Goal: Use online tool/utility: Utilize a website feature to perform a specific function

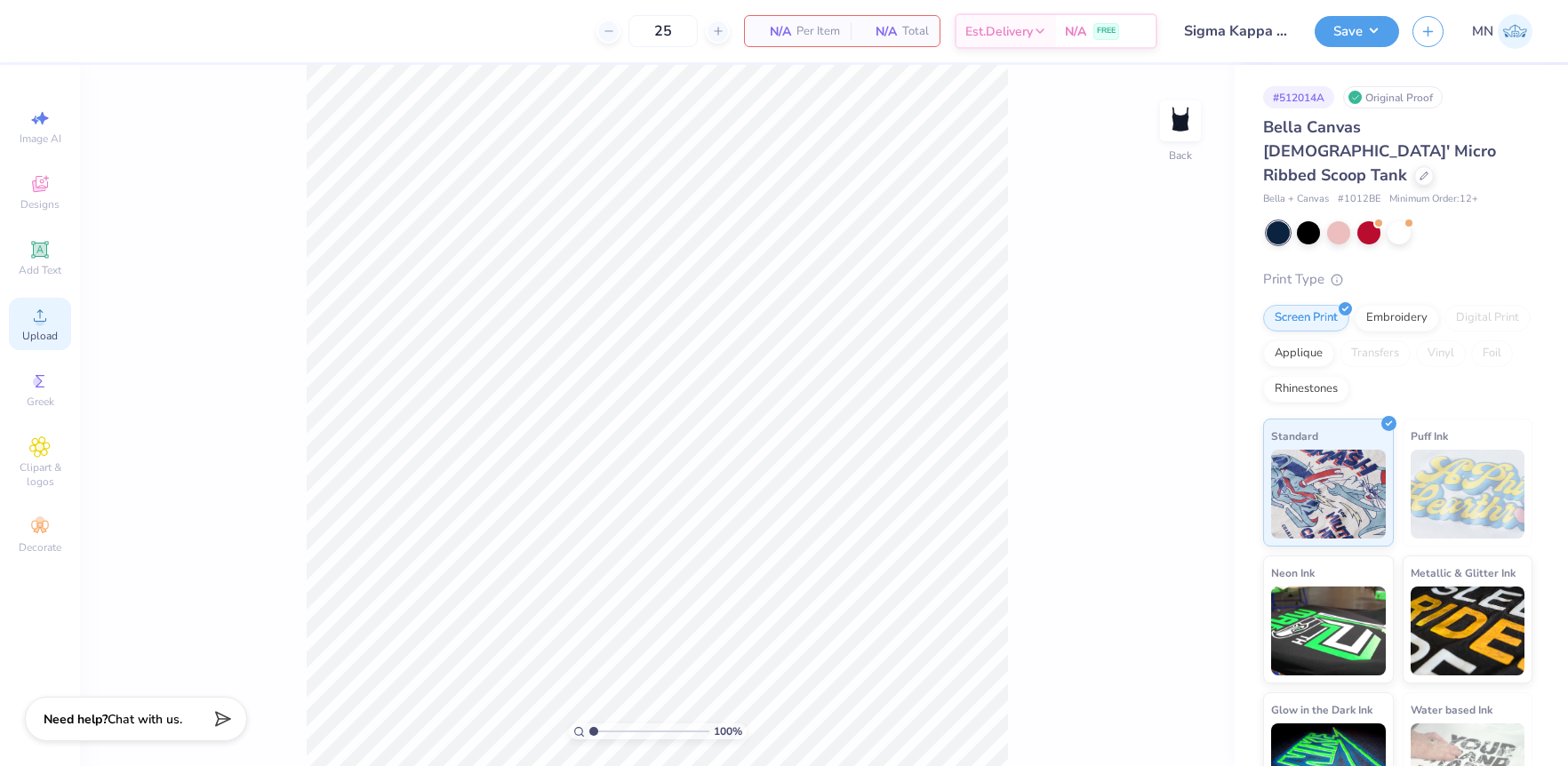
click at [56, 327] on div "Upload" at bounding box center [39, 324] width 62 height 53
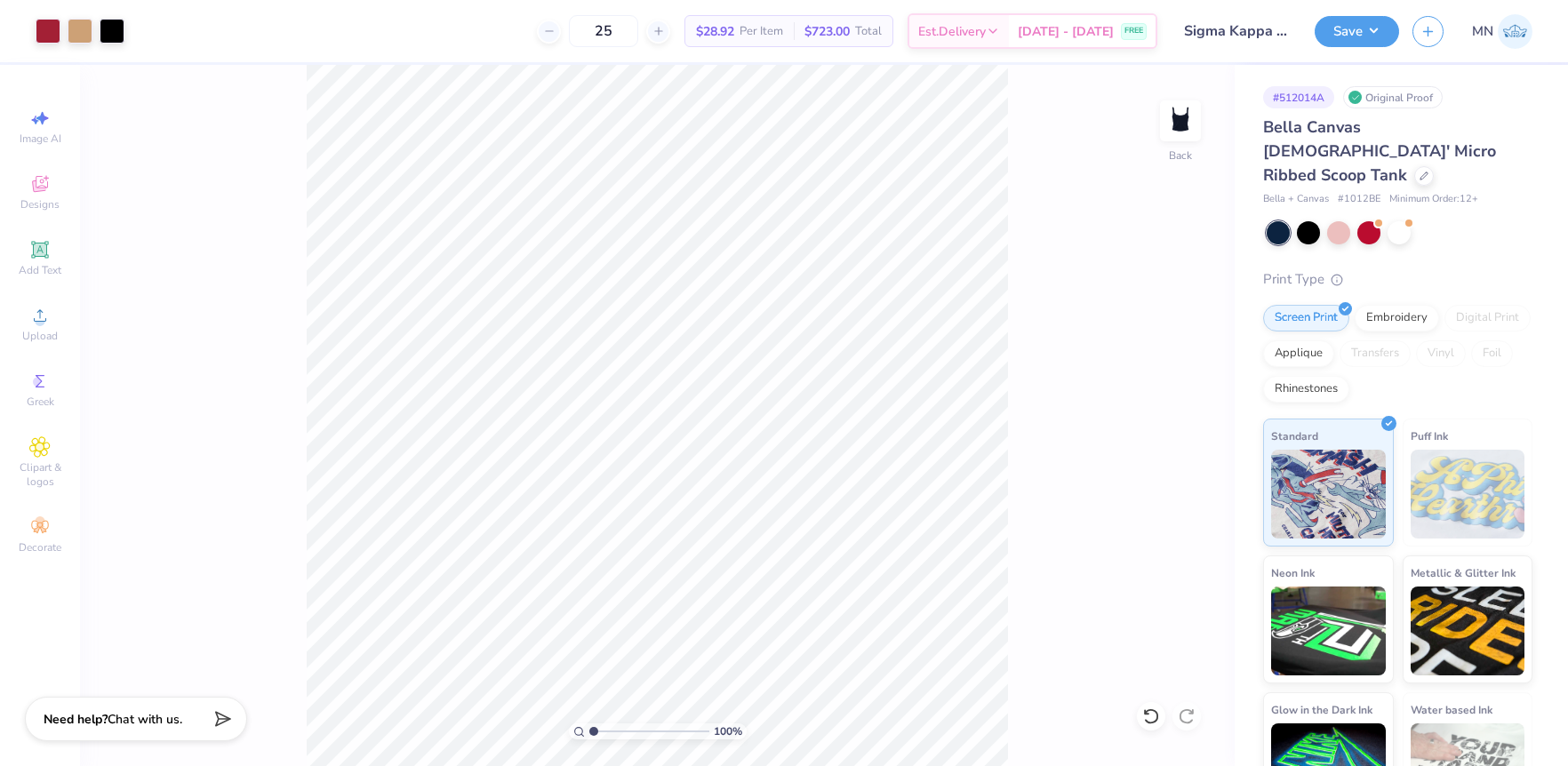
click at [1218, 632] on div "100 % Back" at bounding box center [657, 415] width 1154 height 701
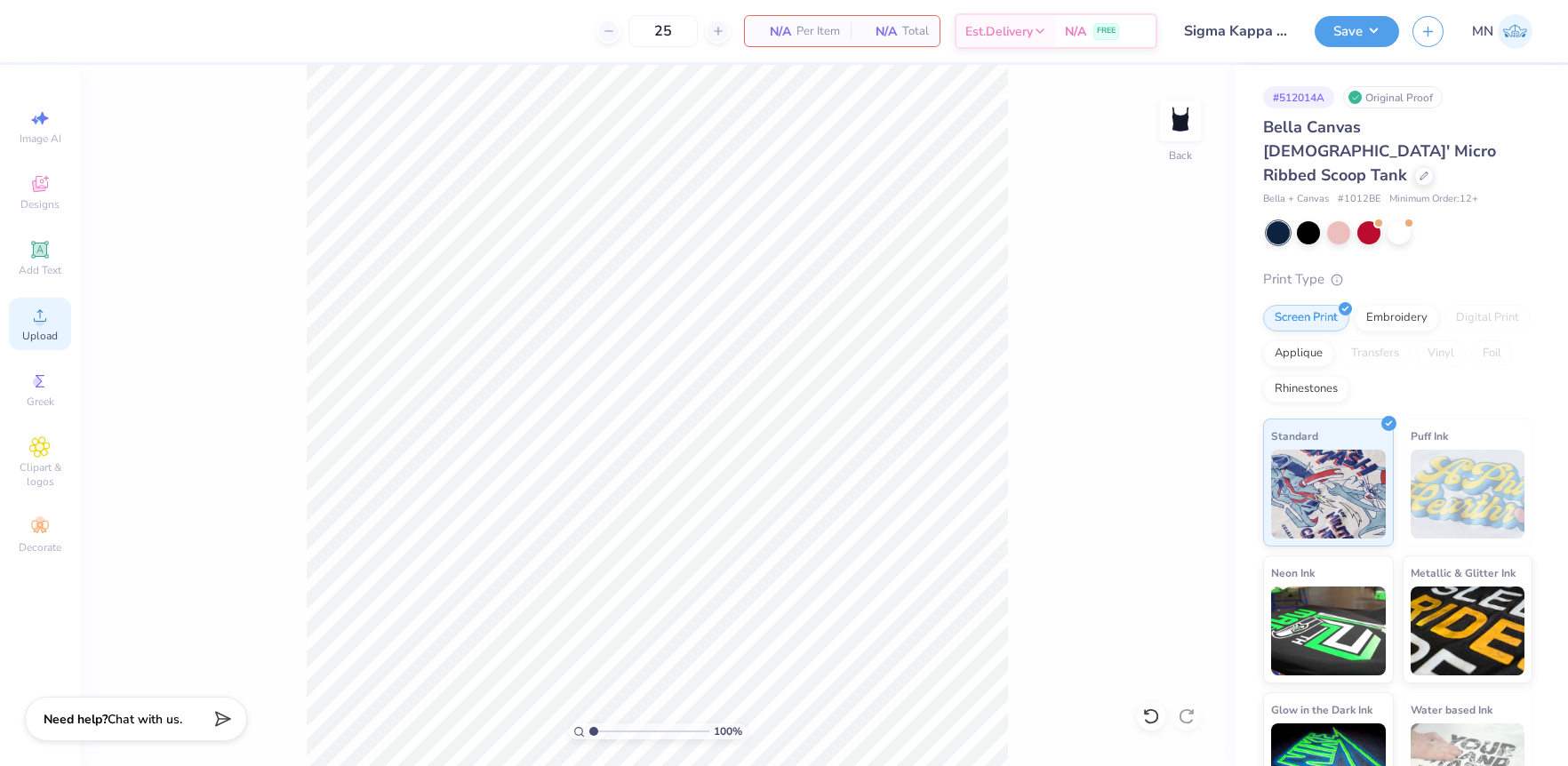
click at [52, 313] on div "Upload" at bounding box center [39, 324] width 62 height 53
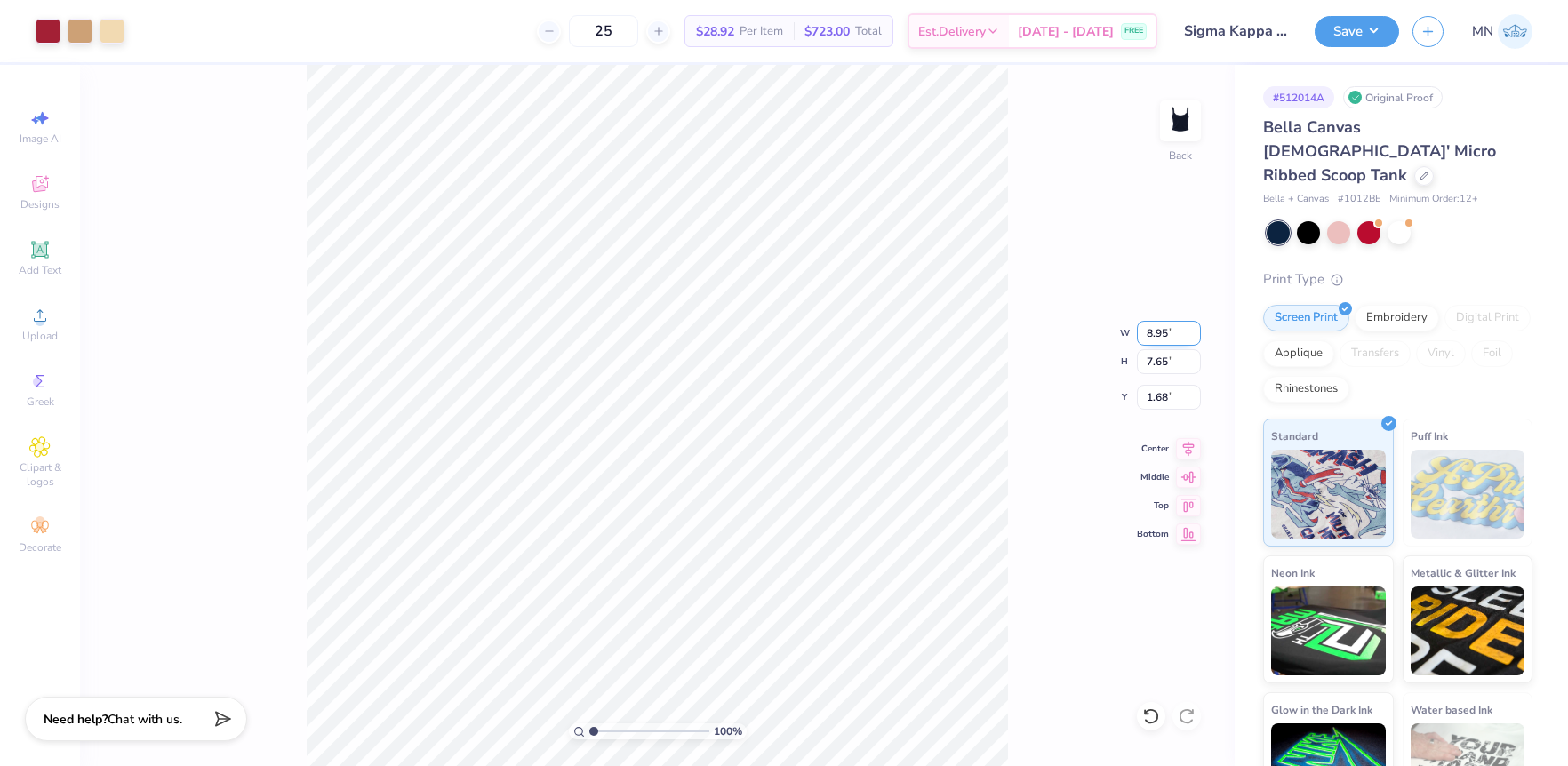
click at [1162, 339] on input "8.95" at bounding box center [1168, 333] width 64 height 25
type input "4.00"
type input "3.42"
click at [1161, 399] on input "3.79" at bounding box center [1168, 397] width 64 height 25
type input "2.00"
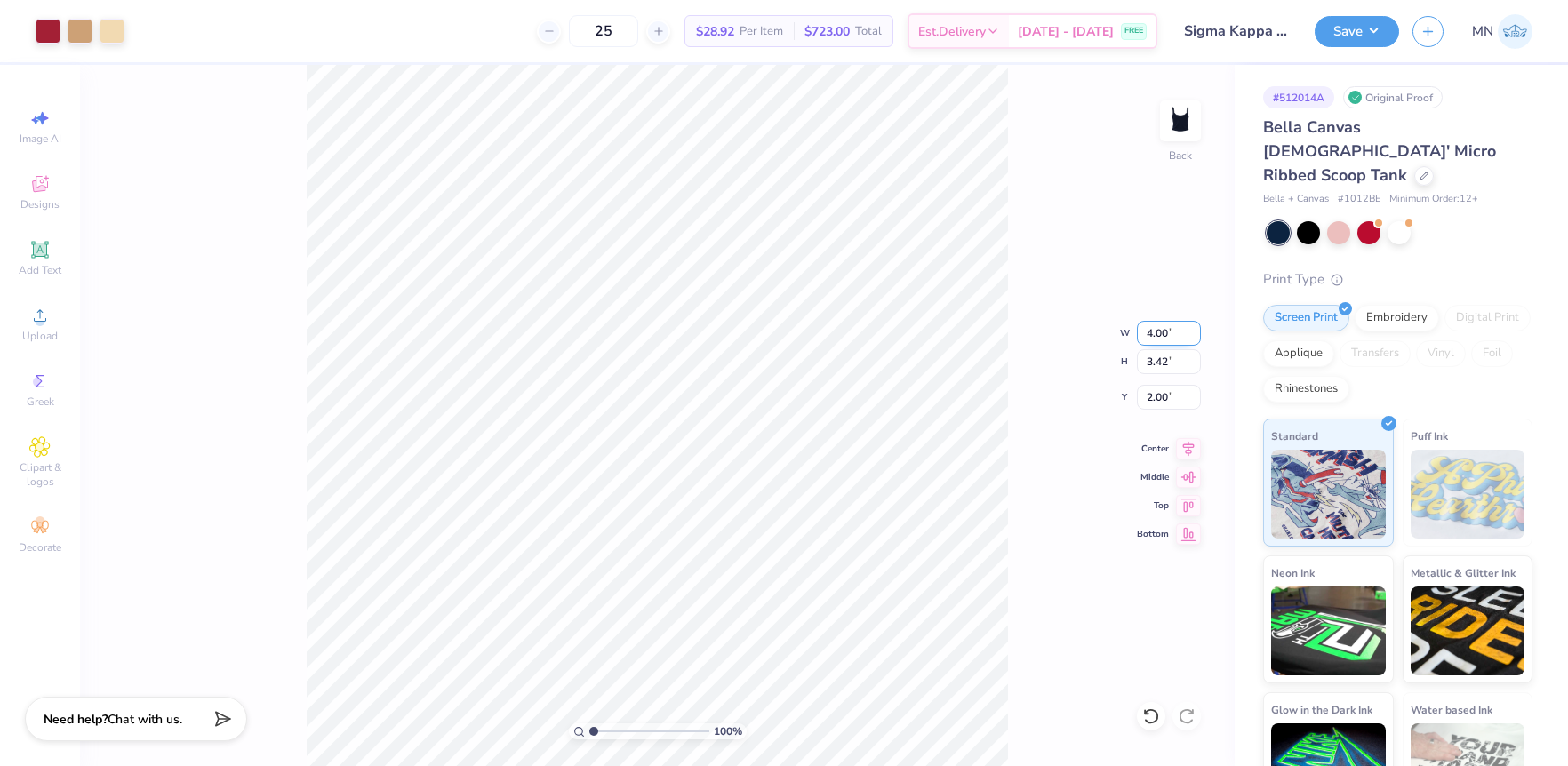
click at [1179, 340] on input "4.00" at bounding box center [1168, 333] width 64 height 25
type input "5.00"
type input "4.27"
drag, startPoint x: 1167, startPoint y: 397, endPoint x: 1204, endPoint y: 397, distance: 37.0
click at [1169, 396] on input "1.57" at bounding box center [1168, 397] width 64 height 25
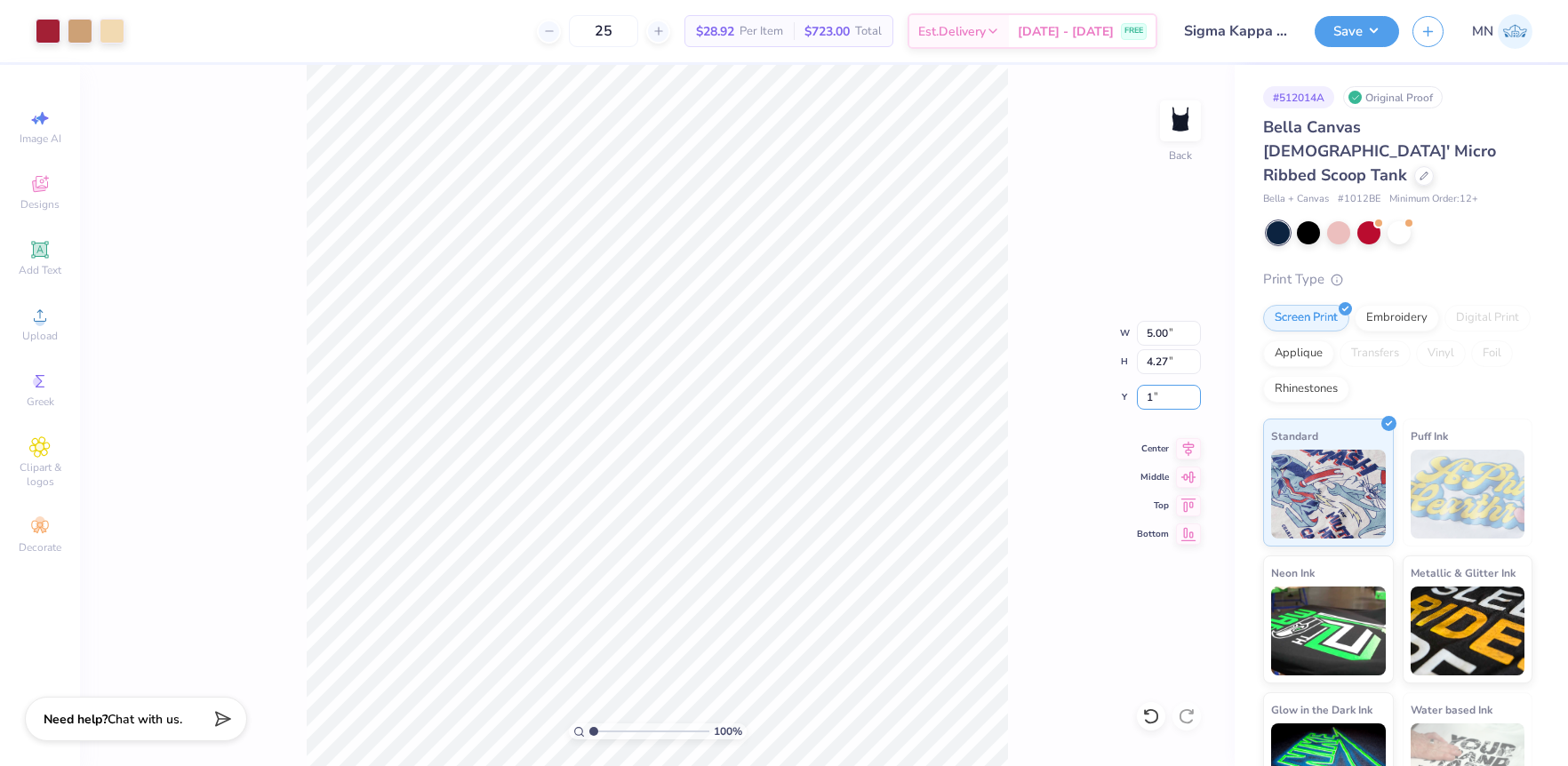
type input "1.00"
click at [1367, 35] on button "Save" at bounding box center [1357, 28] width 84 height 31
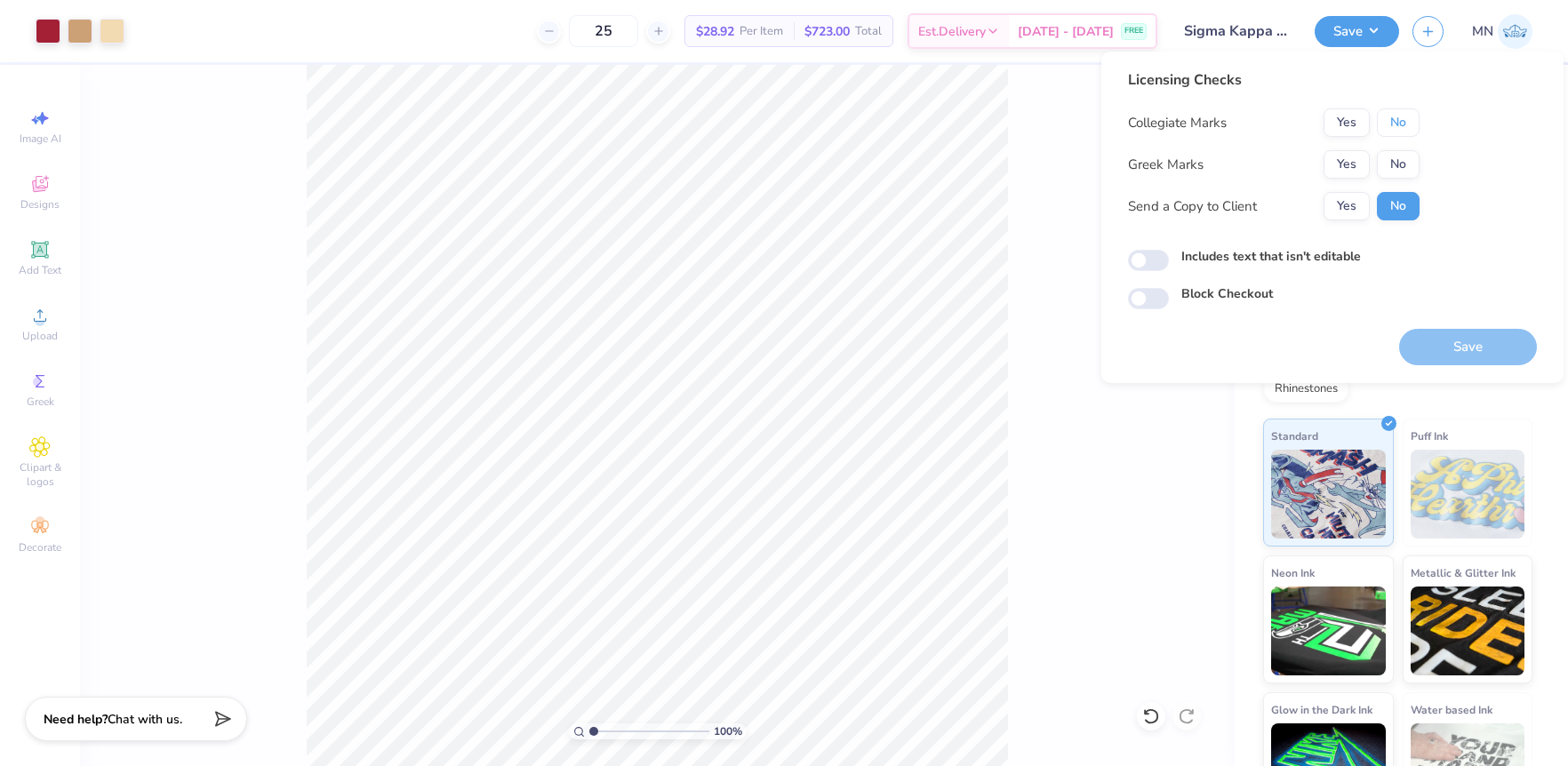
drag, startPoint x: 1401, startPoint y: 115, endPoint x: 1371, endPoint y: 146, distance: 43.1
click at [1400, 116] on button "No" at bounding box center [1397, 123] width 42 height 28
drag, startPoint x: 1371, startPoint y: 146, endPoint x: 1347, endPoint y: 167, distance: 31.9
click at [1347, 167] on button "Yes" at bounding box center [1346, 164] width 46 height 28
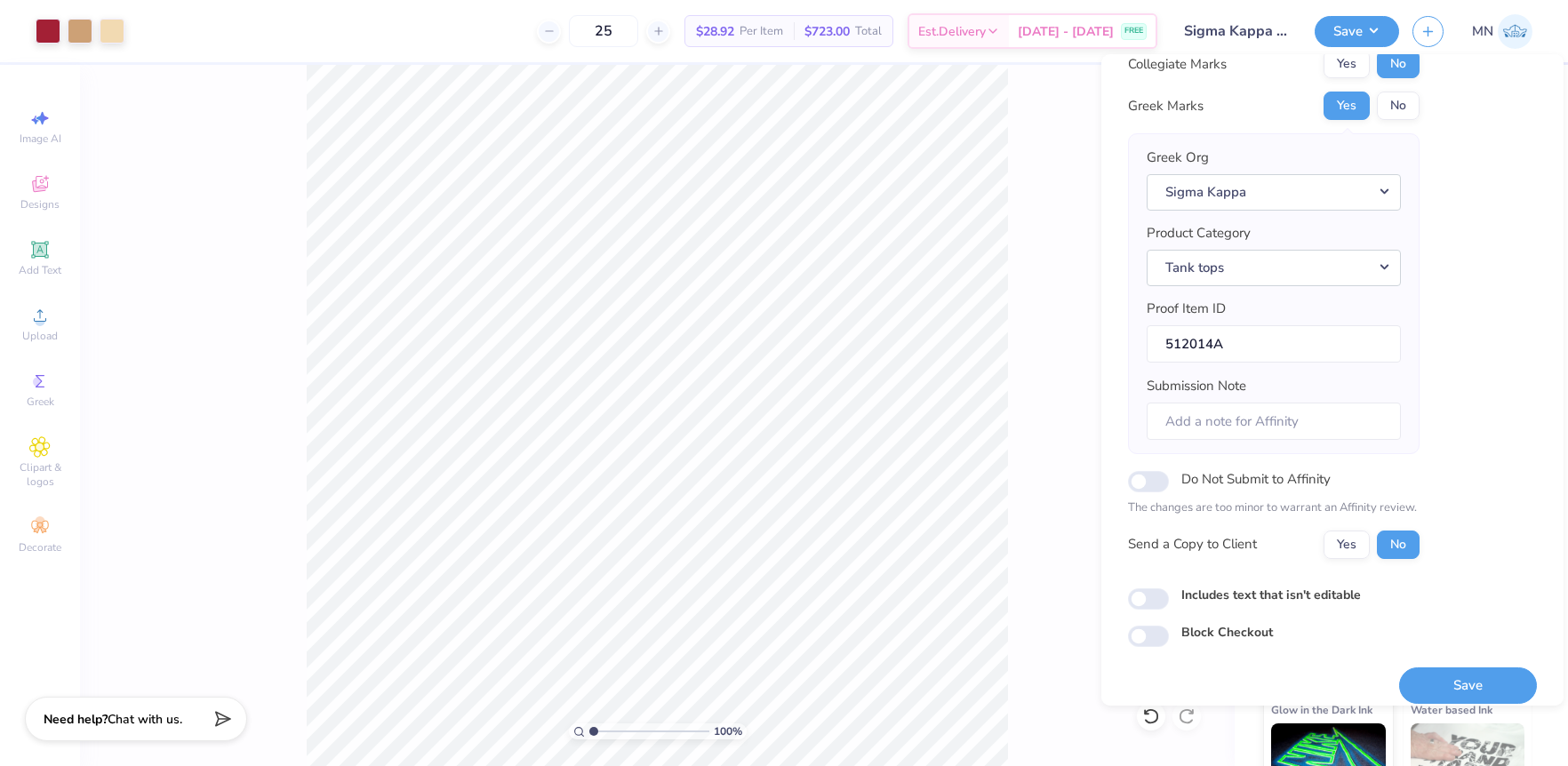
scroll to position [76, 0]
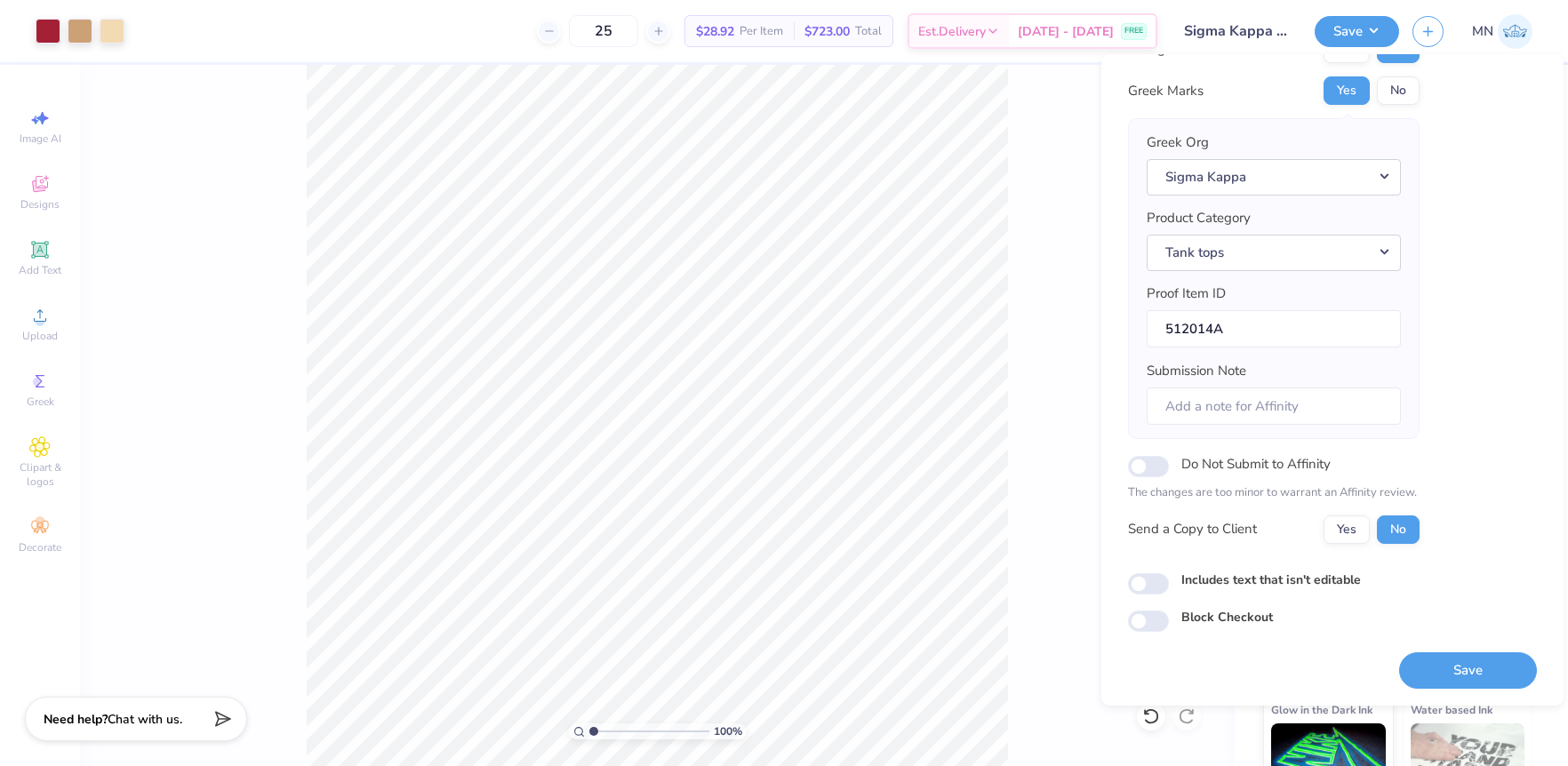
click at [1467, 659] on button "Save" at bounding box center [1468, 670] width 138 height 37
